Goal: Navigation & Orientation: Find specific page/section

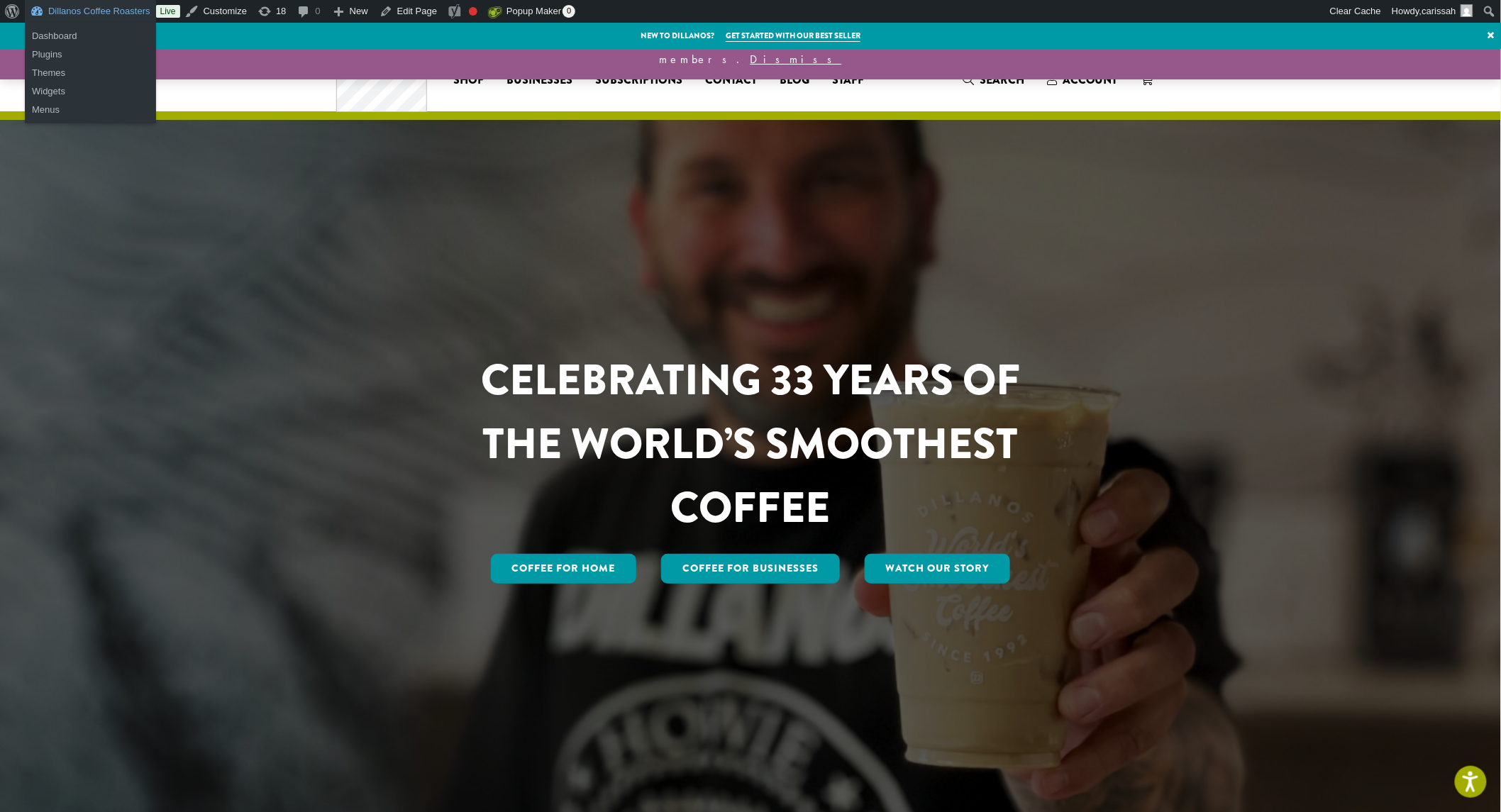
click at [60, 10] on link "Dillanos Coffee Roasters" at bounding box center [90, 11] width 131 height 23
click at [57, 29] on link "Dashboard" at bounding box center [90, 36] width 131 height 18
